Goal: Transaction & Acquisition: Purchase product/service

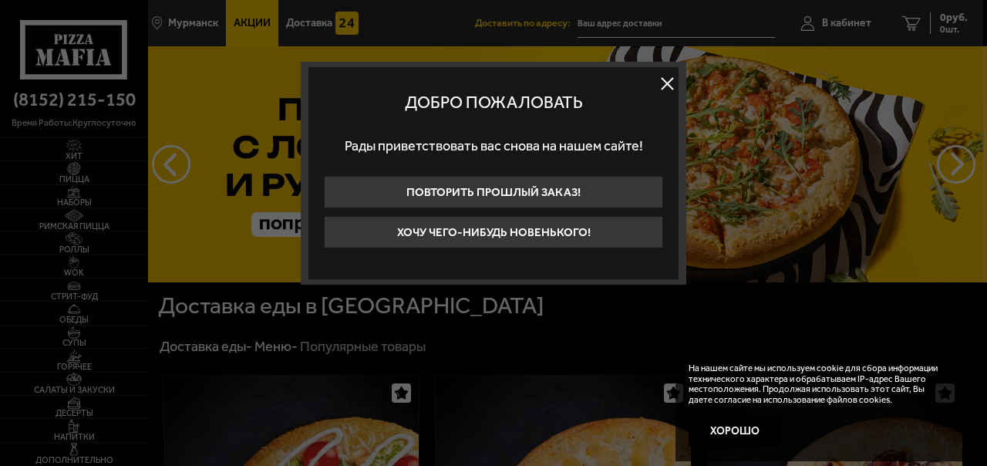
click at [666, 76] on button at bounding box center [667, 83] width 23 height 23
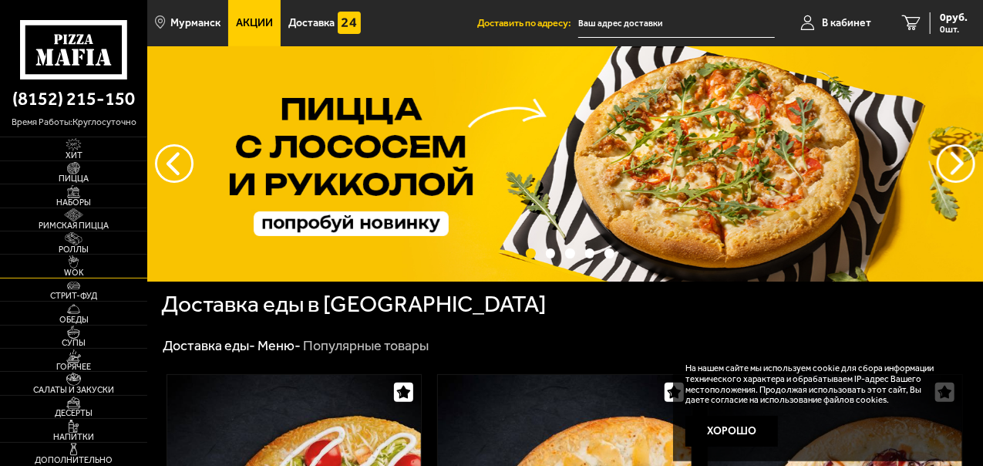
click at [88, 275] on span "WOK" at bounding box center [73, 272] width 147 height 8
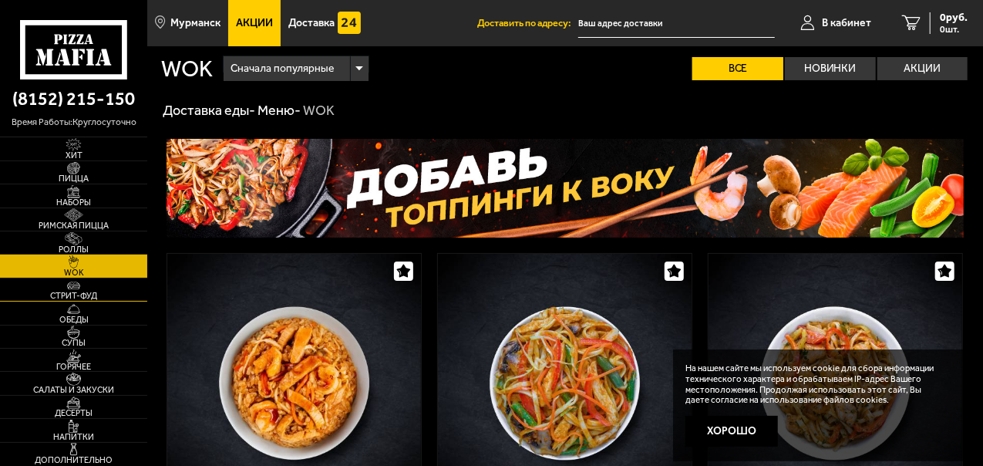
click at [93, 295] on span "Стрит-фуд" at bounding box center [73, 296] width 147 height 8
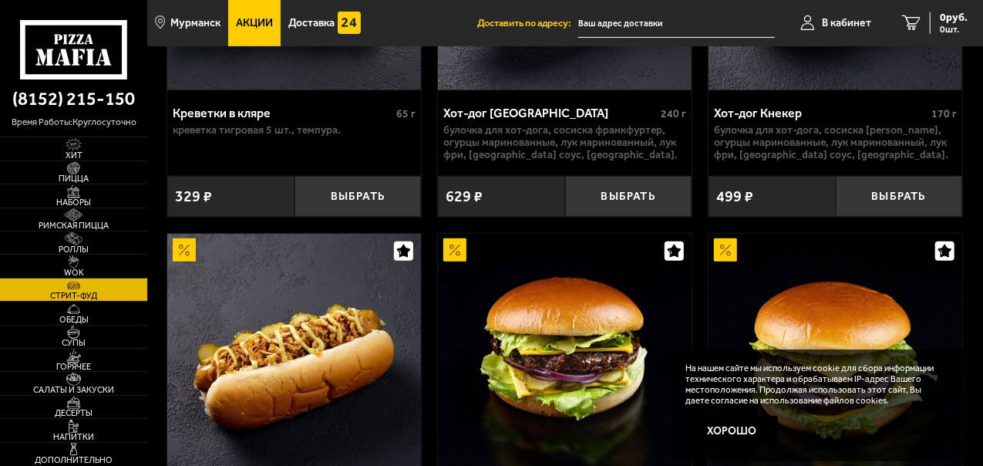
scroll to position [231, 0]
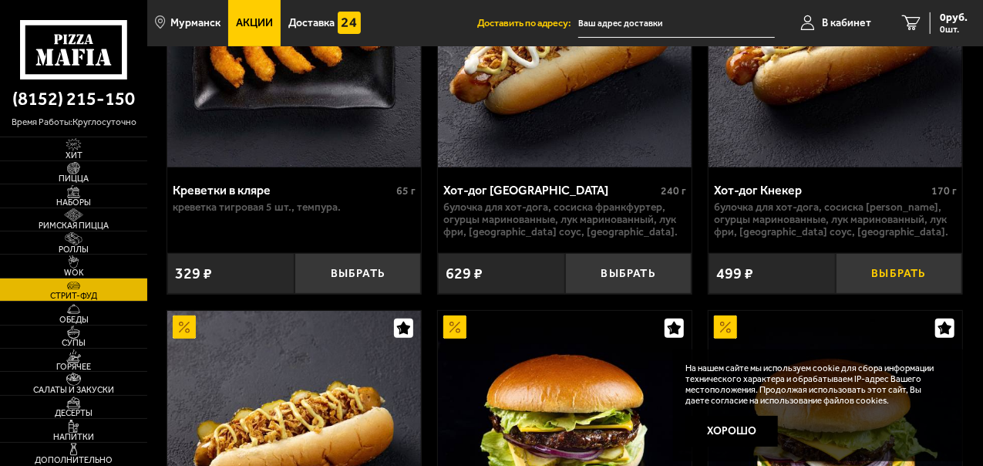
click at [861, 276] on button "Выбрать" at bounding box center [899, 273] width 127 height 41
click at [862, 275] on button "Выбрать" at bounding box center [899, 273] width 127 height 41
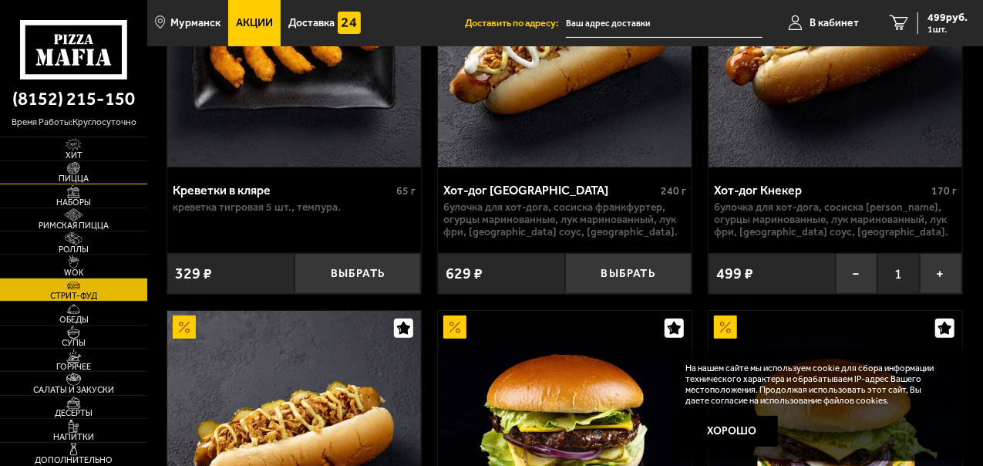
click at [90, 179] on span "Пицца" at bounding box center [73, 178] width 147 height 8
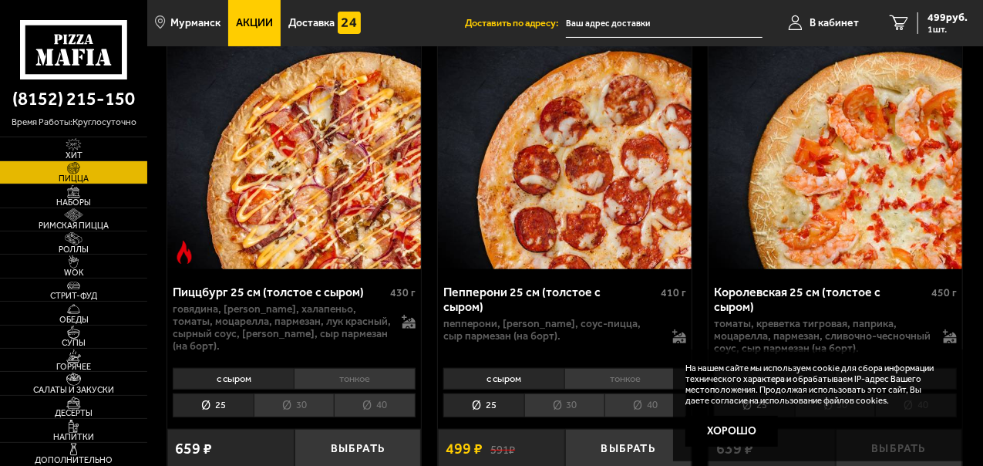
scroll to position [3162, 0]
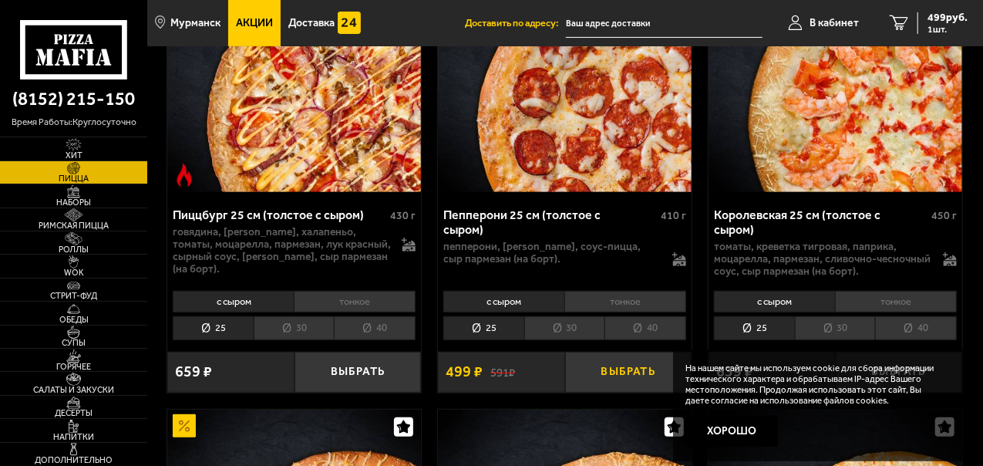
click at [592, 352] on button "Выбрать" at bounding box center [628, 372] width 127 height 41
click at [925, 21] on div "998 руб. 2 шт." at bounding box center [943, 23] width 50 height 22
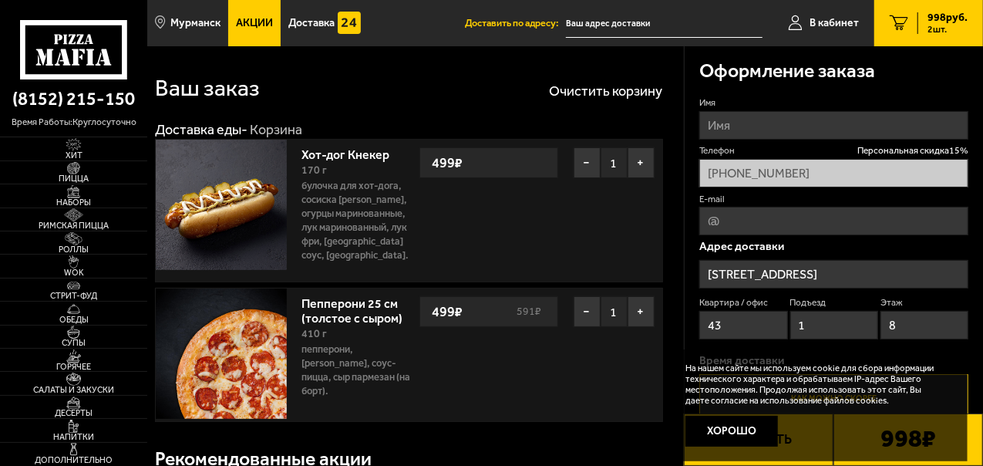
click at [747, 424] on button "Хорошо" at bounding box center [732, 431] width 93 height 31
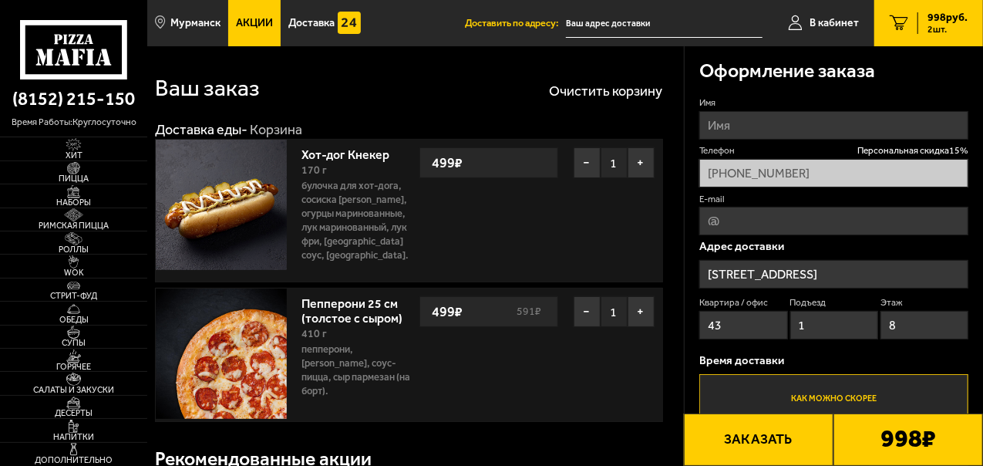
scroll to position [77, 0]
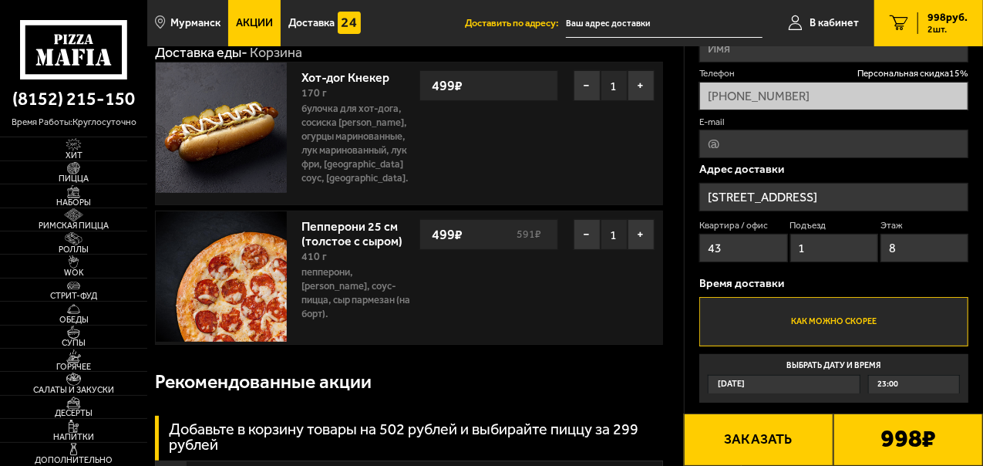
drag, startPoint x: 782, startPoint y: 430, endPoint x: 781, endPoint y: 418, distance: 11.6
click at [783, 430] on button "Заказать" at bounding box center [759, 439] width 150 height 52
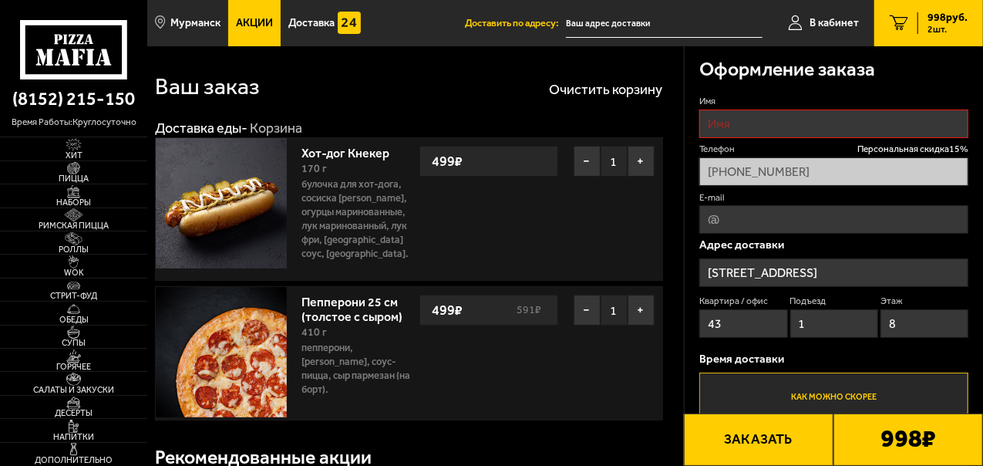
scroll to position [0, 0]
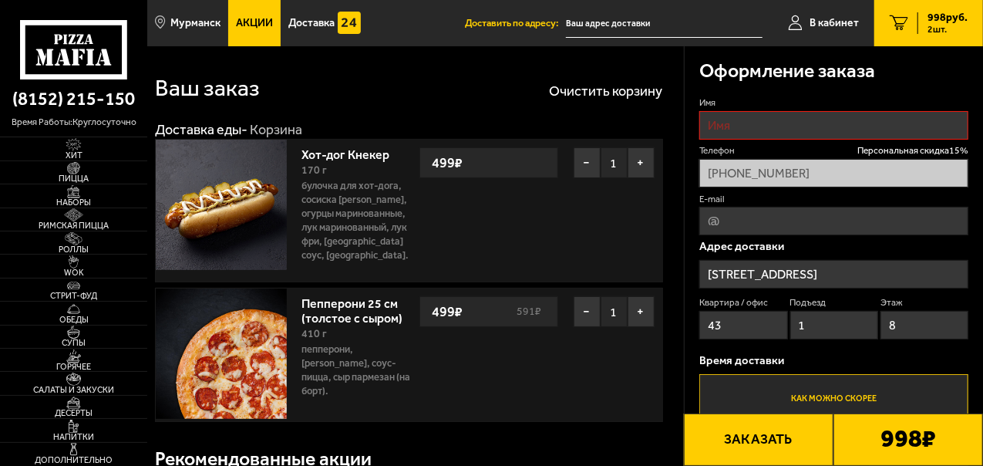
click at [737, 113] on input "Имя" at bounding box center [834, 125] width 269 height 29
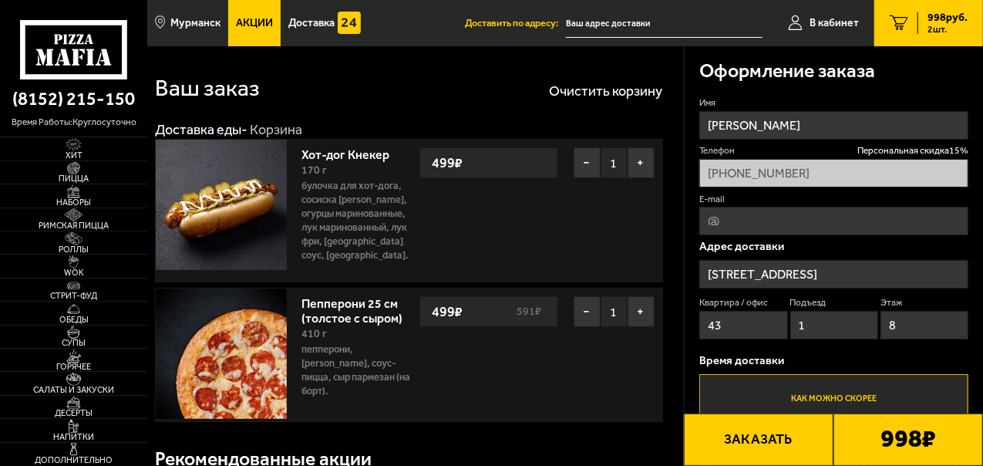
type input "[PERSON_NAME]"
click button "Выбрать способ оплаты" at bounding box center [0, 0] width 0 height 0
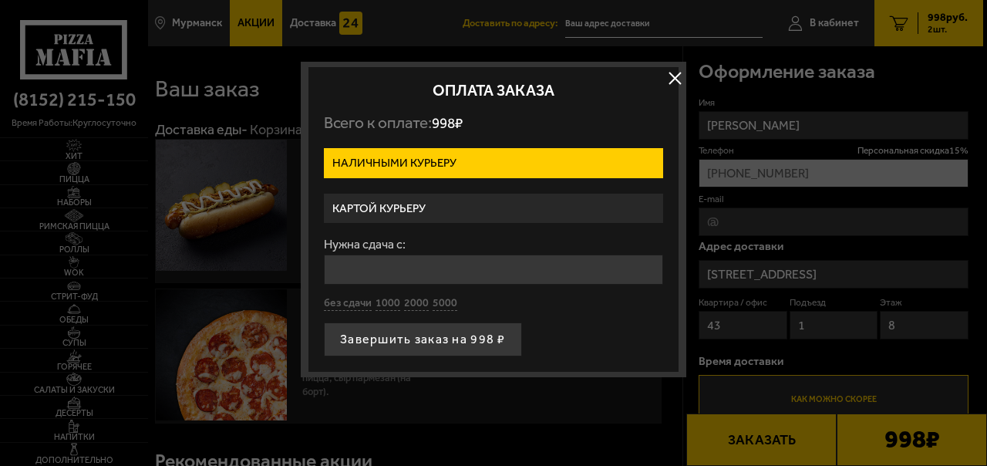
click at [685, 73] on button "button" at bounding box center [674, 77] width 23 height 23
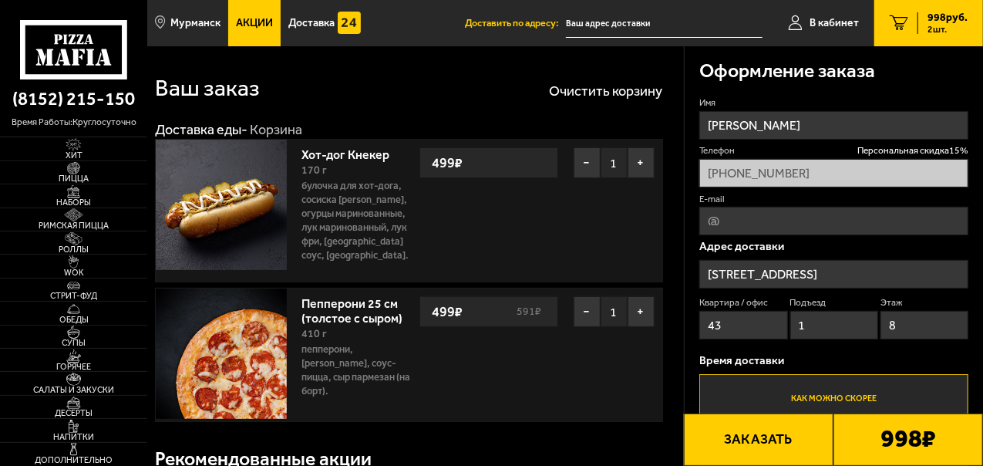
click at [792, 436] on button "Заказать" at bounding box center [759, 439] width 150 height 52
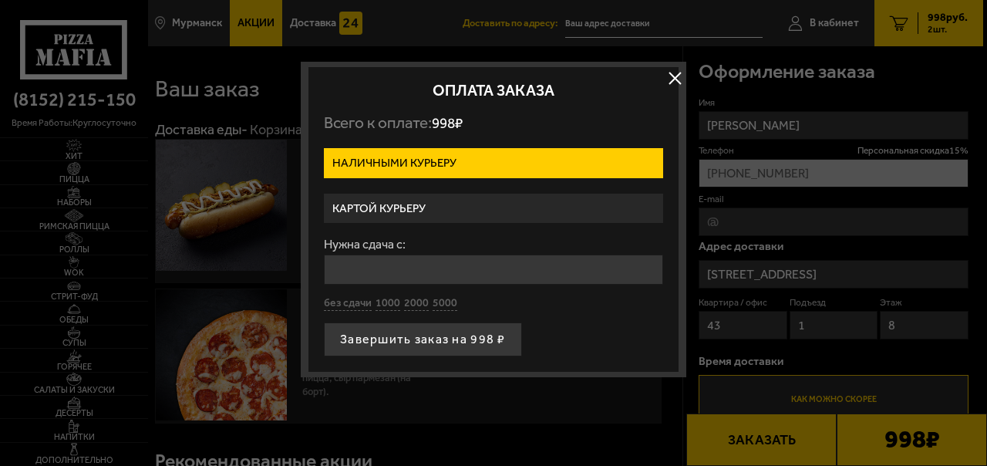
click at [376, 268] on input "Нужна сдача с:" at bounding box center [493, 270] width 339 height 30
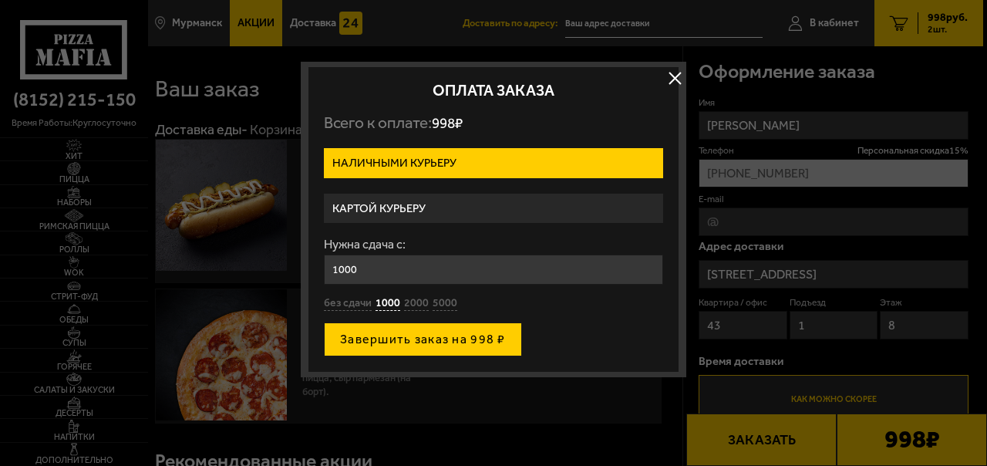
type input "1000"
click at [420, 337] on button "Завершить заказ на 998 ₽" at bounding box center [423, 339] width 198 height 34
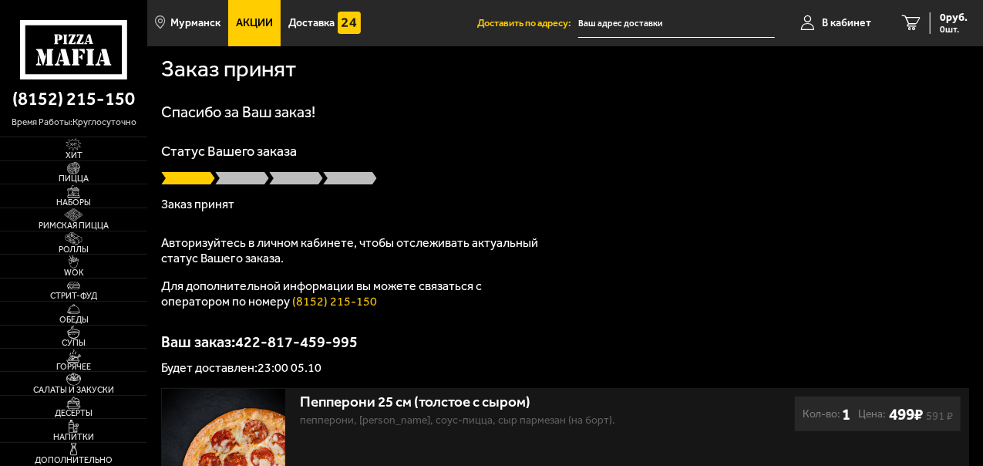
click at [540, 150] on p "Статус Вашего заказа" at bounding box center [565, 151] width 808 height 14
click at [430, 71] on div "Заказ принят" at bounding box center [565, 68] width 808 height 44
